Goal: Information Seeking & Learning: Compare options

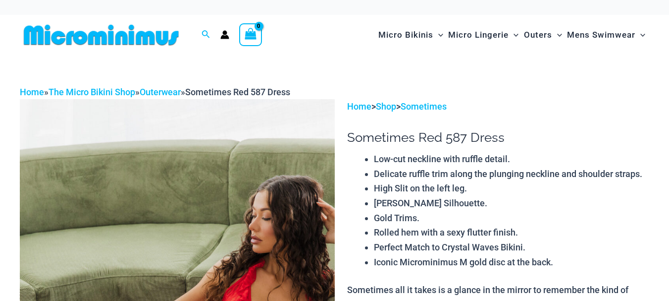
scroll to position [149, 0]
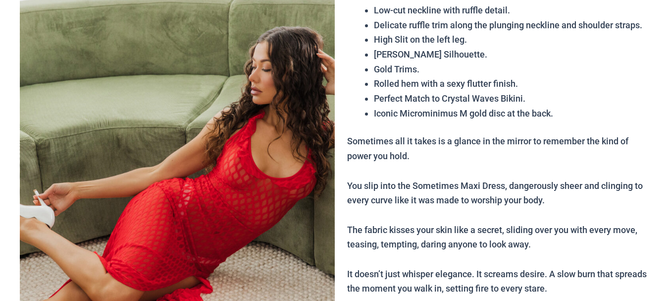
click at [230, 191] on img at bounding box center [177, 186] width 315 height 472
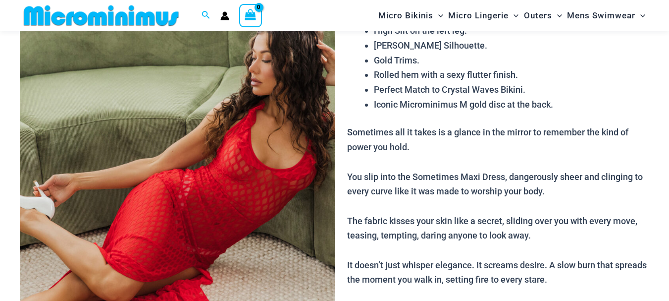
click at [230, 191] on img at bounding box center [177, 178] width 315 height 472
type input "**********"
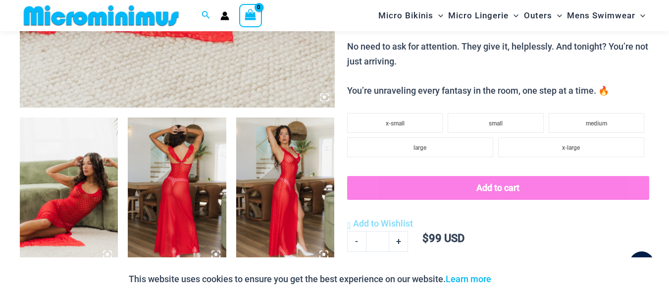
scroll to position [446, 0]
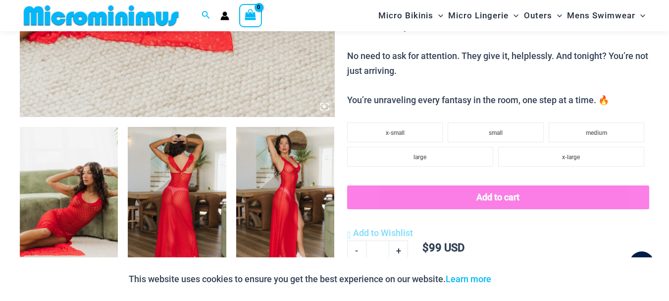
click at [70, 202] on img at bounding box center [69, 201] width 98 height 148
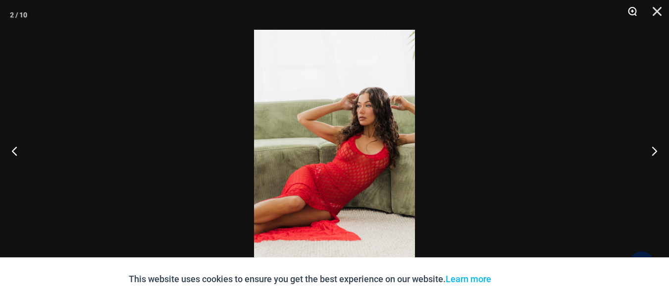
click at [631, 11] on button "Zoom" at bounding box center [629, 15] width 25 height 30
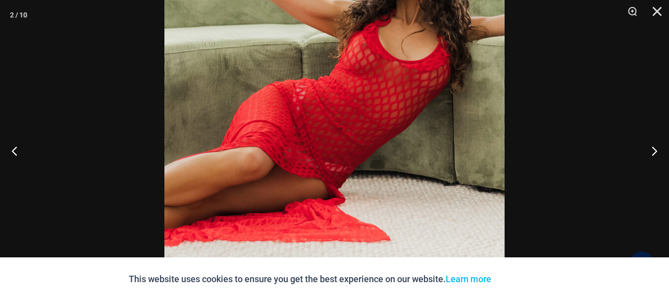
click at [328, 123] on img at bounding box center [334, 51] width 340 height 510
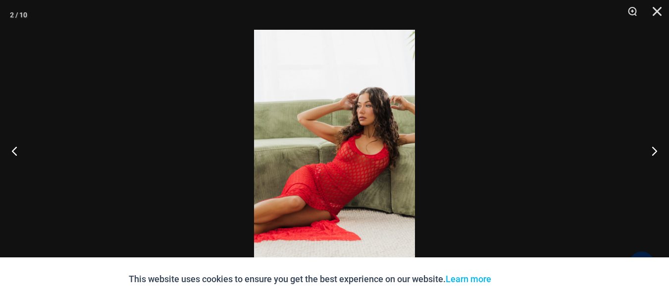
click at [328, 123] on img at bounding box center [334, 150] width 161 height 241
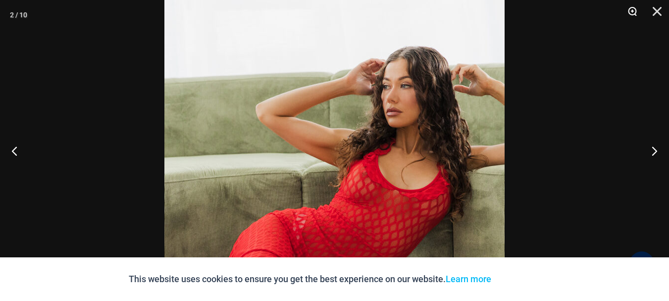
click at [632, 12] on button "Zoom" at bounding box center [629, 15] width 25 height 30
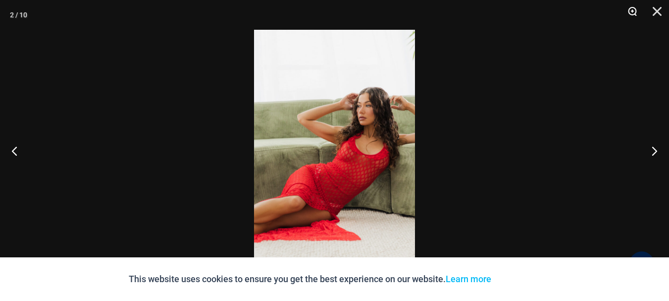
click at [632, 12] on button "Zoom" at bounding box center [629, 15] width 25 height 30
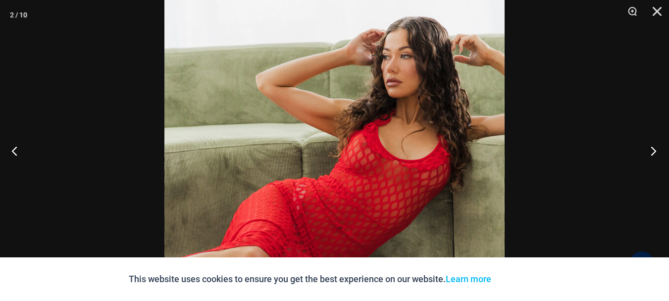
click at [653, 148] on button "Next" at bounding box center [650, 151] width 37 height 50
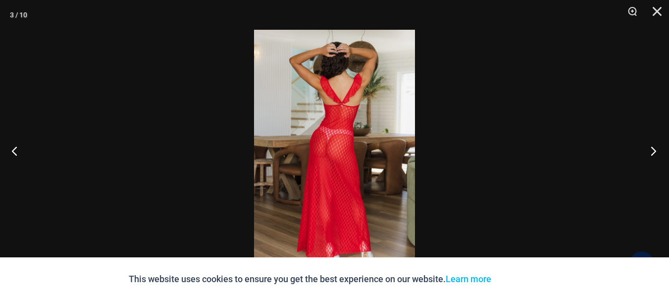
click at [653, 148] on button "Next" at bounding box center [650, 151] width 37 height 50
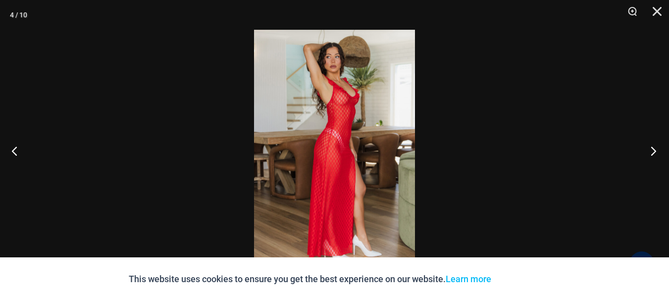
click at [653, 148] on button "Next" at bounding box center [650, 151] width 37 height 50
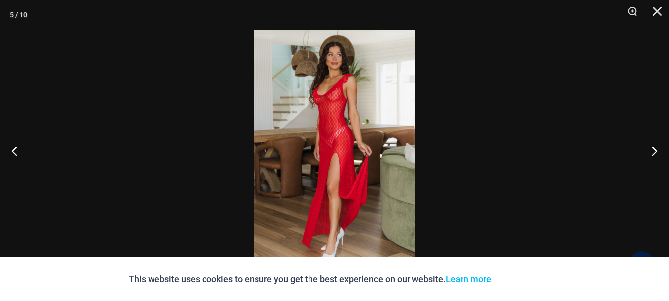
click at [333, 132] on img at bounding box center [334, 150] width 161 height 241
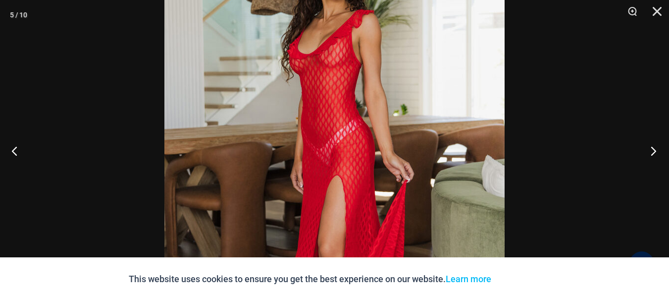
click at [651, 151] on button "Next" at bounding box center [650, 151] width 37 height 50
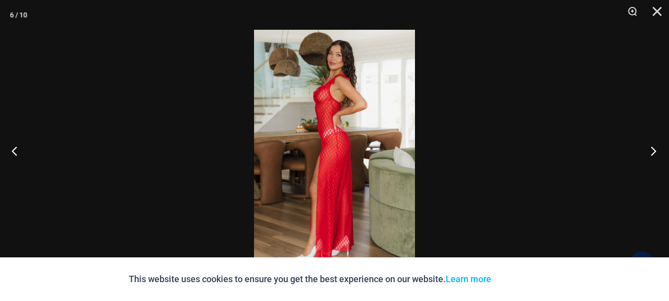
click at [651, 151] on button "Next" at bounding box center [650, 151] width 37 height 50
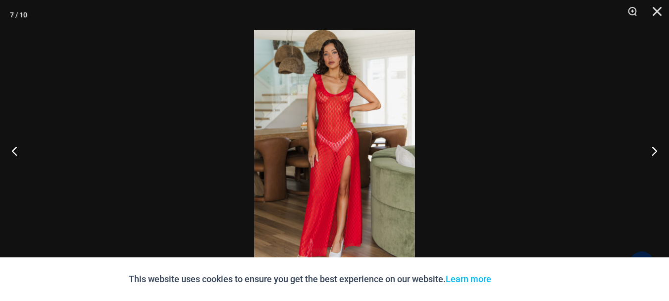
click at [384, 133] on img at bounding box center [334, 150] width 161 height 241
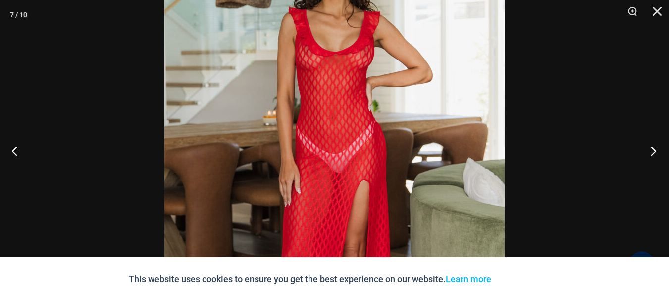
click at [653, 148] on button "Next" at bounding box center [650, 151] width 37 height 50
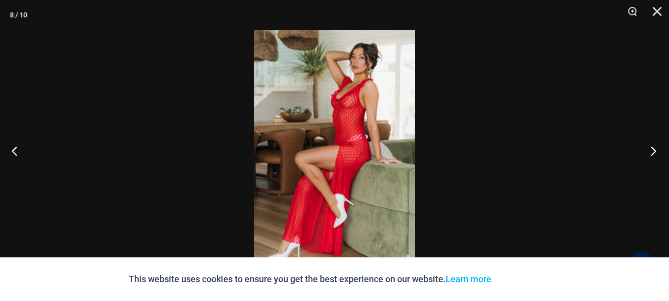
click at [652, 149] on button "Next" at bounding box center [650, 151] width 37 height 50
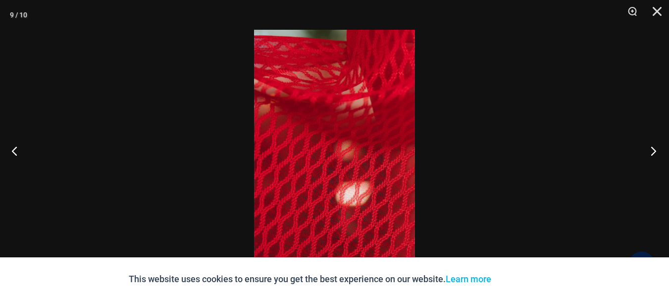
click at [651, 151] on button "Next" at bounding box center [650, 151] width 37 height 50
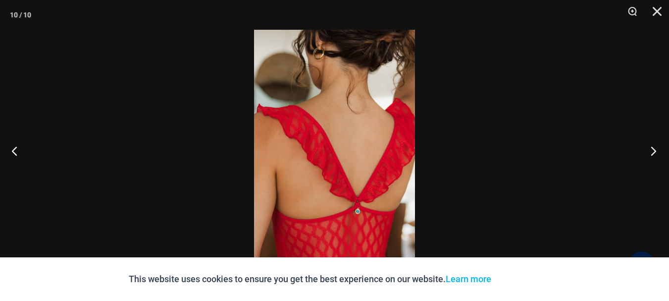
click at [651, 151] on button "Next" at bounding box center [650, 151] width 37 height 50
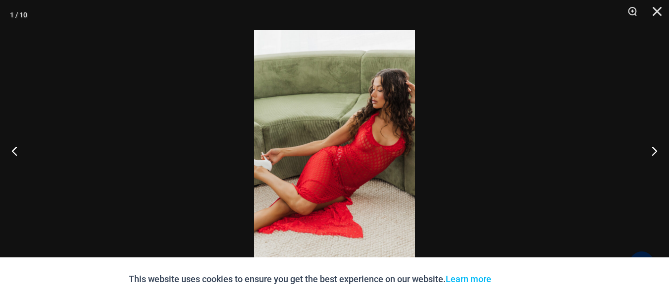
click at [363, 163] on img at bounding box center [334, 150] width 161 height 241
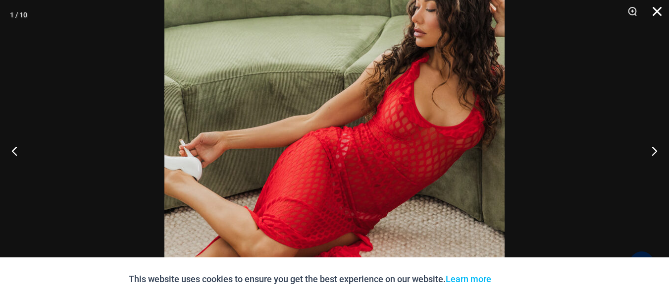
click at [656, 12] on button "Close" at bounding box center [654, 15] width 25 height 30
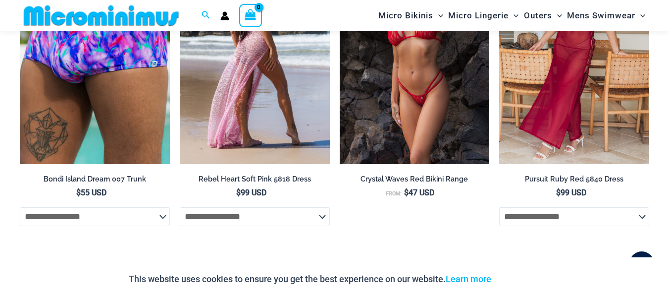
scroll to position [1140, 0]
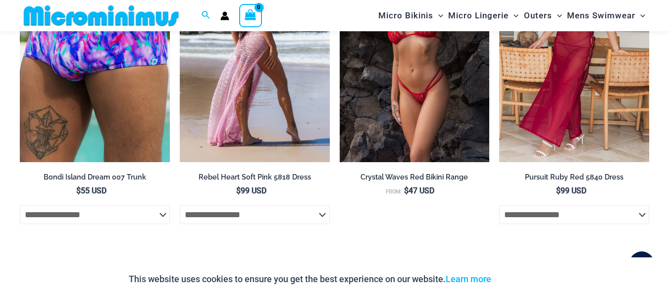
click at [275, 94] on img at bounding box center [255, 49] width 150 height 225
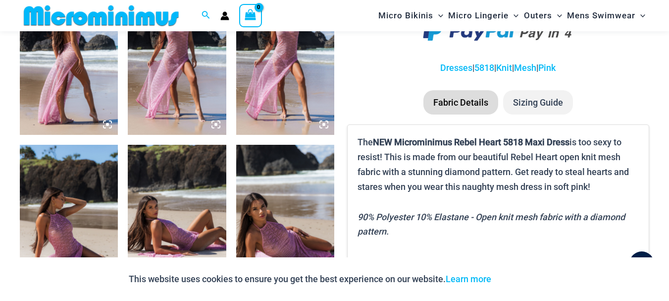
scroll to position [592, 0]
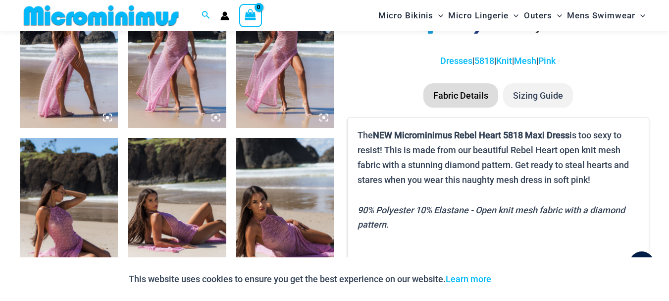
type input "**********"
click at [94, 79] on img at bounding box center [69, 55] width 98 height 148
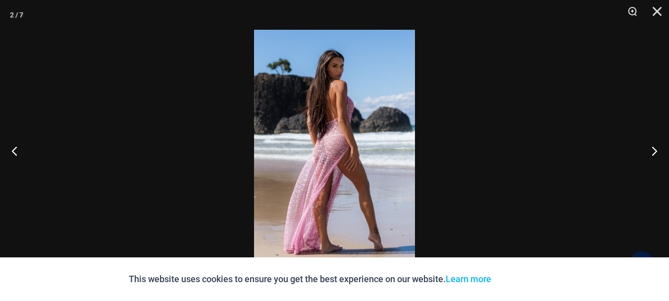
click at [385, 145] on img at bounding box center [334, 150] width 161 height 241
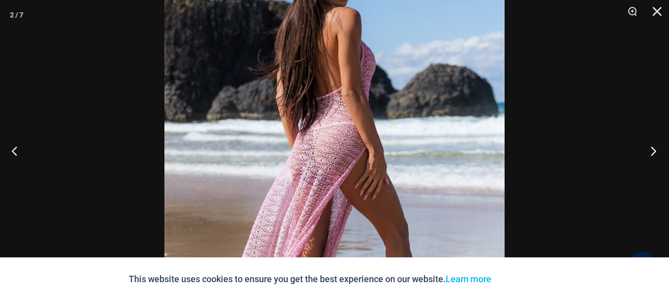
click at [653, 153] on button "Next" at bounding box center [650, 151] width 37 height 50
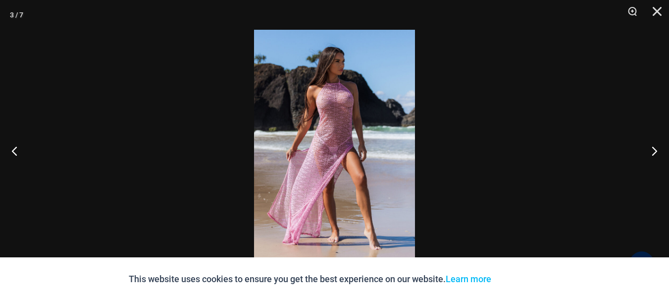
click at [381, 136] on img at bounding box center [334, 150] width 161 height 241
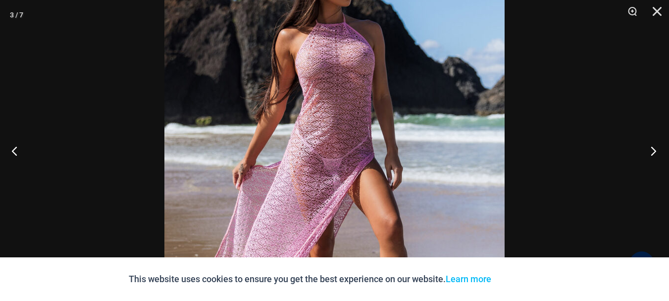
click at [650, 153] on button "Next" at bounding box center [650, 151] width 37 height 50
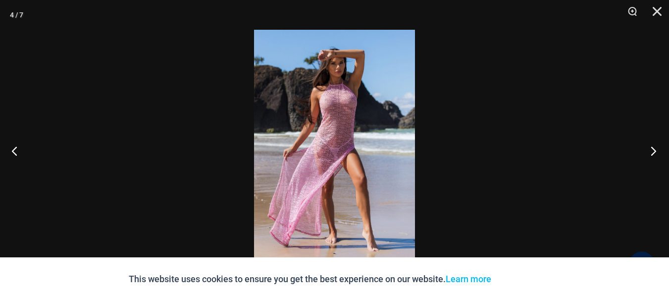
click at [652, 149] on button "Next" at bounding box center [650, 151] width 37 height 50
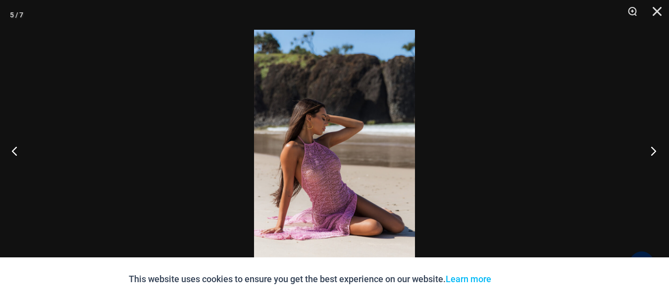
click at [652, 149] on button "Next" at bounding box center [650, 151] width 37 height 50
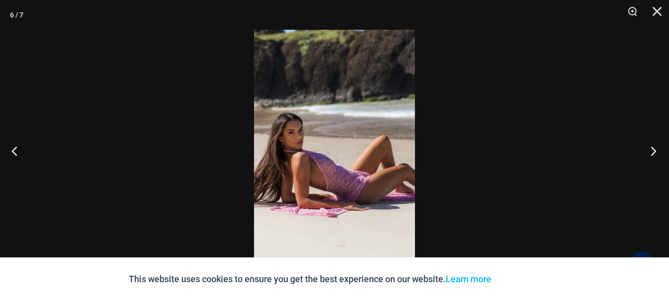
click at [652, 149] on button "Next" at bounding box center [650, 151] width 37 height 50
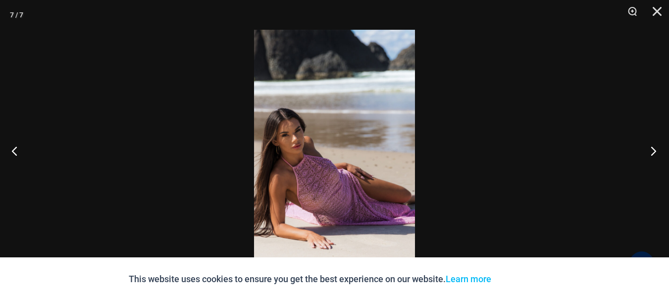
click at [651, 150] on button "Next" at bounding box center [650, 151] width 37 height 50
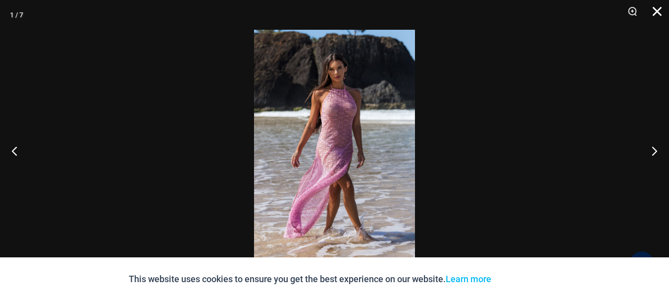
click at [652, 6] on button "Close" at bounding box center [654, 15] width 25 height 30
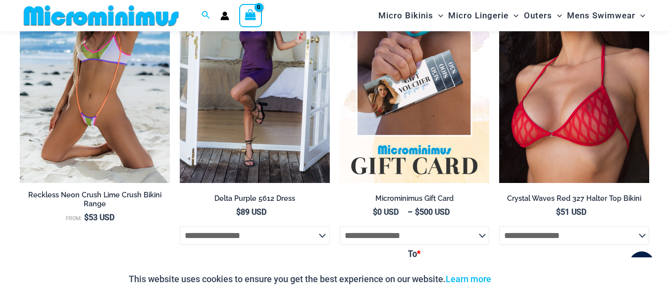
scroll to position [939, 0]
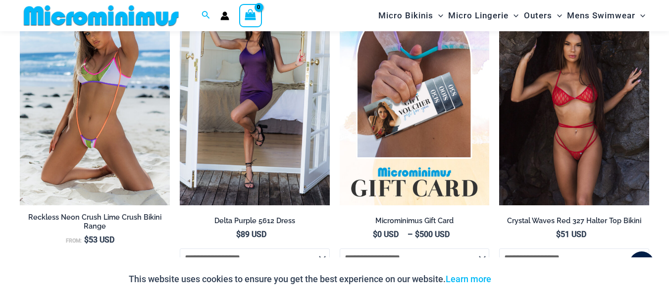
click at [607, 151] on img at bounding box center [574, 92] width 150 height 225
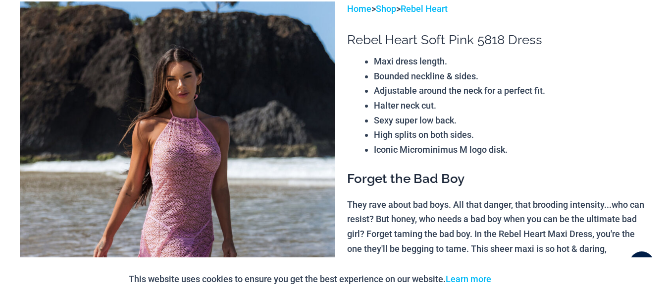
scroll to position [0, 0]
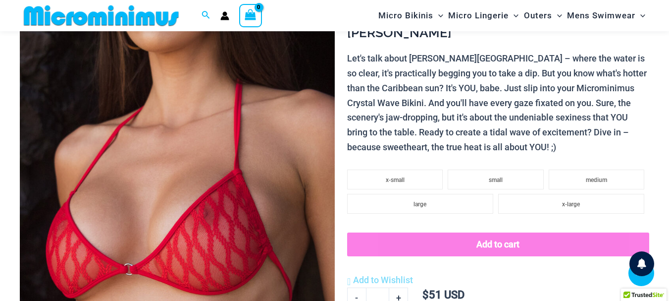
scroll to position [240, 0]
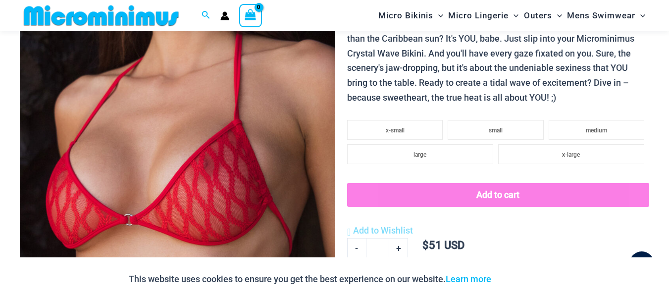
type input "**********"
click at [217, 167] on img at bounding box center [177, 86] width 315 height 472
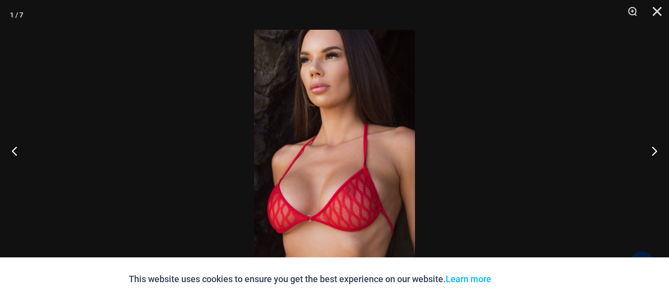
click at [368, 163] on img at bounding box center [334, 150] width 161 height 241
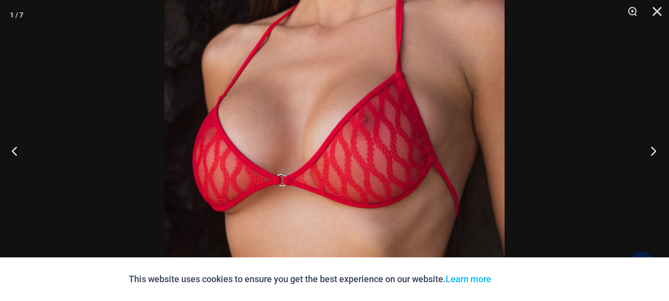
click at [651, 151] on button "Next" at bounding box center [650, 151] width 37 height 50
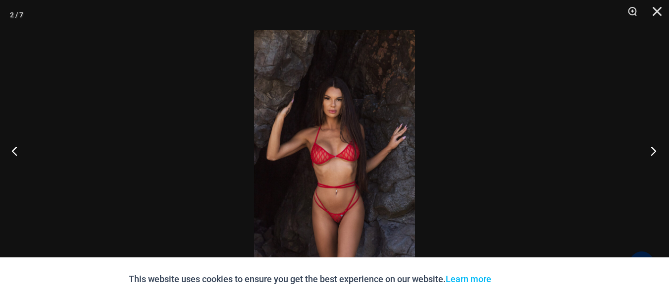
click at [651, 151] on button "Next" at bounding box center [650, 151] width 37 height 50
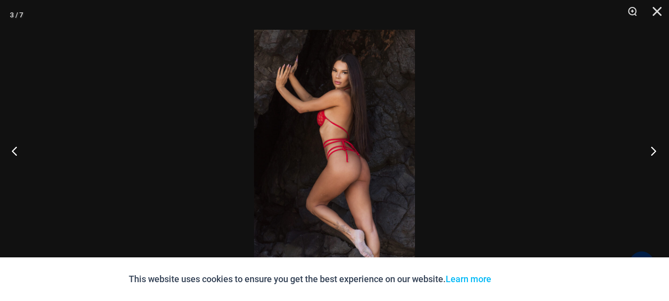
click at [651, 151] on button "Next" at bounding box center [650, 151] width 37 height 50
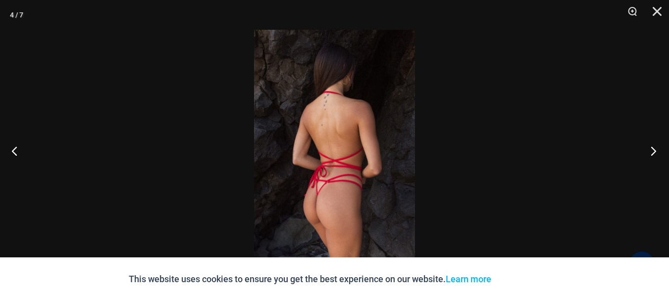
click at [651, 151] on button "Next" at bounding box center [650, 151] width 37 height 50
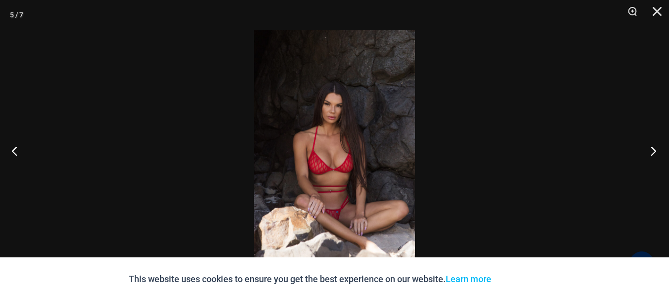
click at [651, 151] on button "Next" at bounding box center [650, 151] width 37 height 50
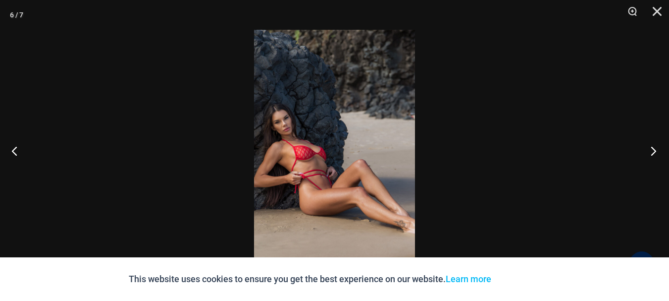
click at [651, 151] on button "Next" at bounding box center [650, 151] width 37 height 50
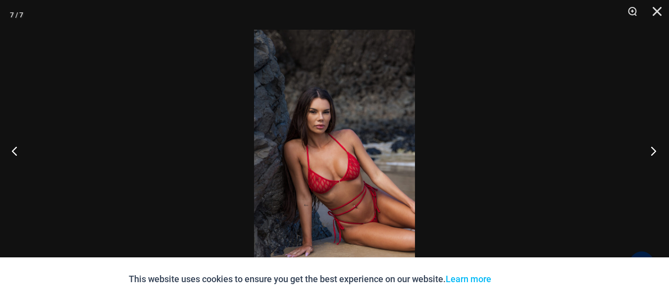
click at [651, 151] on button "Next" at bounding box center [650, 151] width 37 height 50
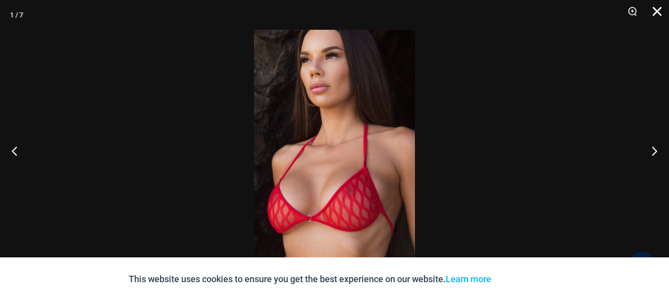
click at [658, 11] on button "Close" at bounding box center [654, 15] width 25 height 30
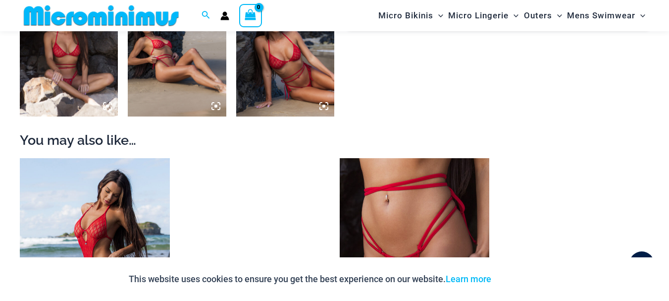
scroll to position [785, 0]
